Goal: Transaction & Acquisition: Purchase product/service

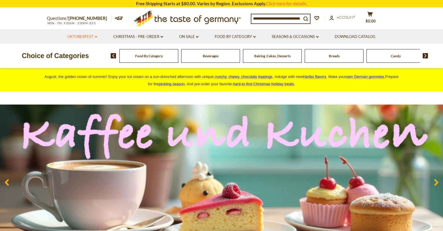
click at [95, 35] on link "Oktoberfest dropdown_arrow" at bounding box center [82, 37] width 30 height 6
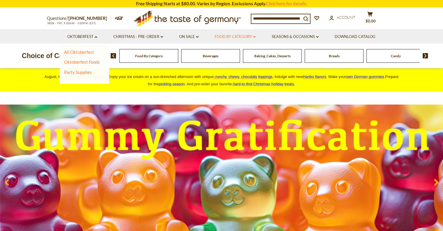
click at [235, 35] on link "Food By Category dropdown_arrow" at bounding box center [235, 37] width 41 height 6
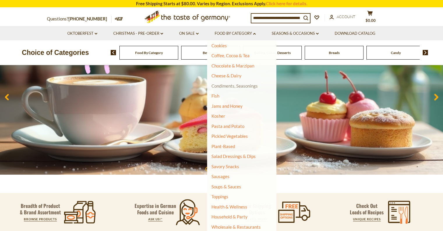
scroll to position [87, 0]
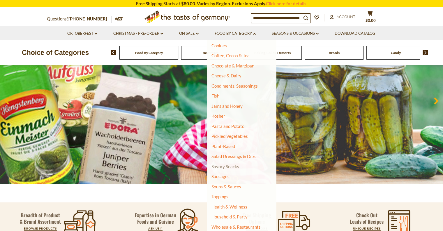
click at [229, 164] on link "Savory Snacks" at bounding box center [226, 165] width 28 height 5
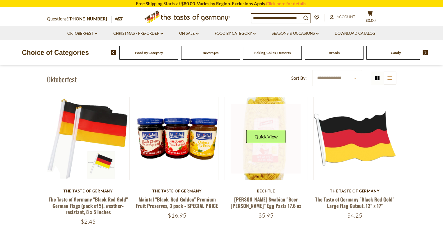
scroll to position [147, 0]
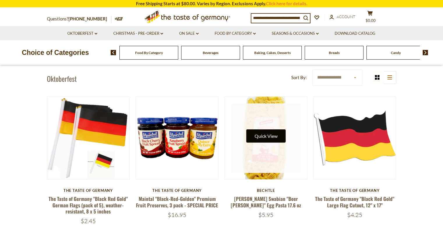
click at [272, 141] on button "Quick View" at bounding box center [266, 135] width 39 height 13
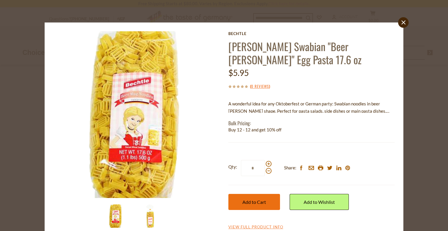
click at [267, 200] on button "Add to Cart" at bounding box center [254, 202] width 52 height 16
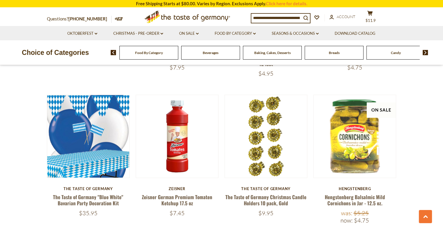
scroll to position [725, 0]
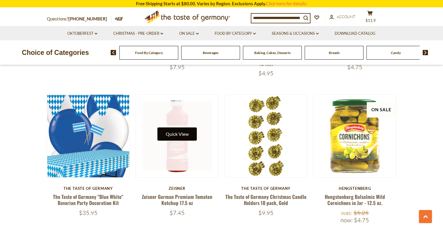
click at [174, 132] on button "Quick View" at bounding box center [176, 133] width 39 height 13
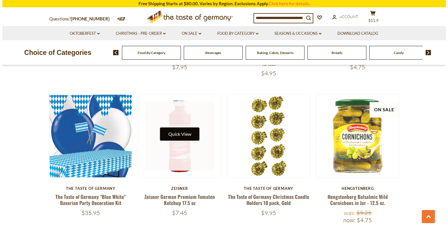
scroll to position [726, 0]
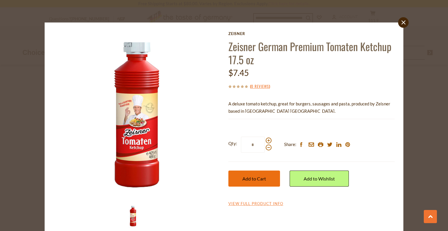
click at [242, 180] on span "Add to Cart" at bounding box center [254, 178] width 24 height 6
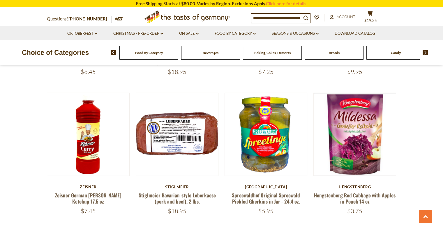
scroll to position [1158, 0]
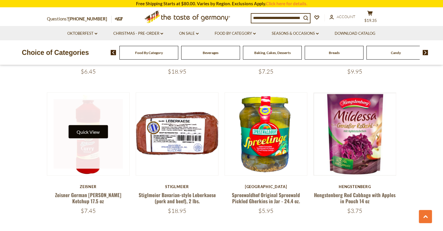
click at [85, 133] on button "Quick View" at bounding box center [87, 131] width 39 height 13
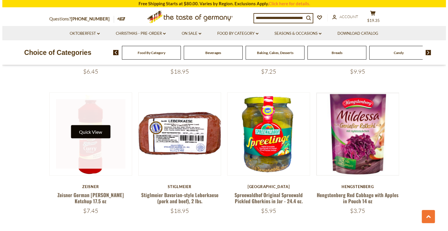
scroll to position [1159, 0]
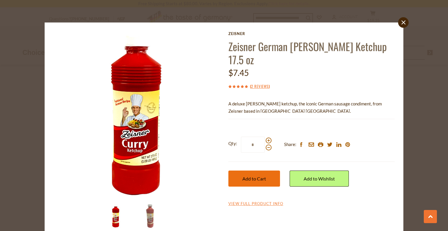
click at [257, 175] on span "Add to Cart" at bounding box center [254, 178] width 24 height 6
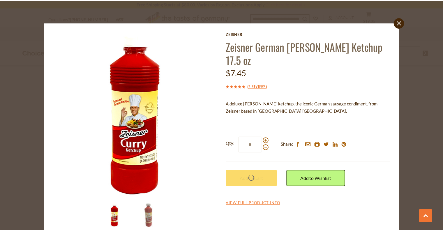
scroll to position [1158, 0]
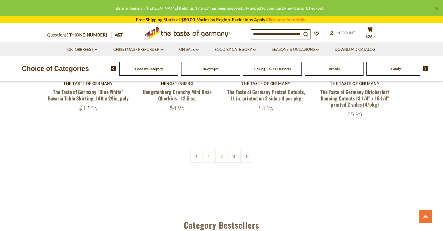
scroll to position [1427, 0]
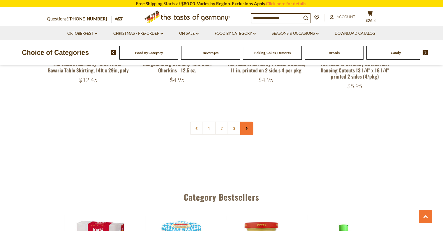
click at [249, 129] on link at bounding box center [246, 128] width 13 height 13
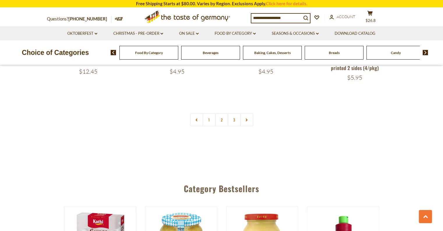
scroll to position [1436, 0]
click at [226, 121] on link "2" at bounding box center [221, 119] width 13 height 13
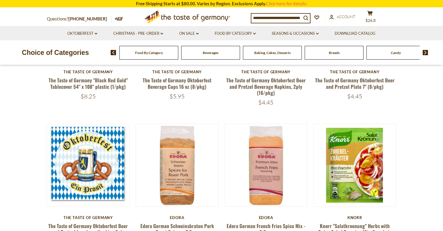
scroll to position [217, 0]
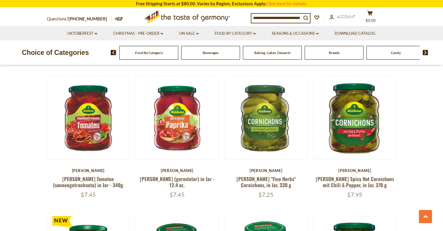
scroll to position [317, 0]
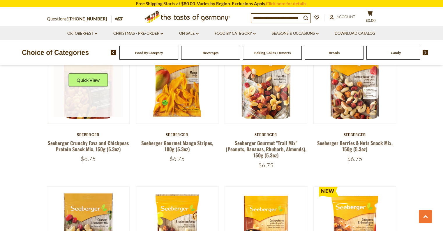
scroll to position [343, 0]
